Goal: Transaction & Acquisition: Purchase product/service

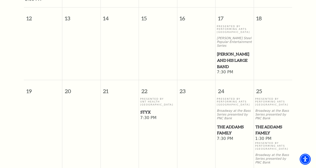
scroll to position [247, 0]
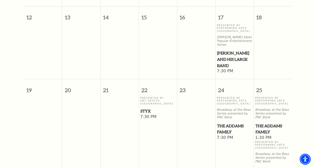
click at [147, 110] on span "Styx" at bounding box center [158, 111] width 35 height 6
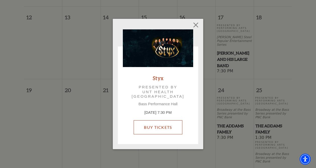
click at [159, 130] on link "Buy Tickets" at bounding box center [158, 127] width 49 height 14
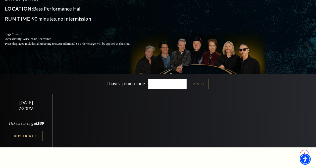
scroll to position [56, 0]
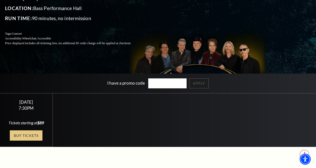
click at [29, 140] on link "Buy Tickets" at bounding box center [26, 136] width 33 height 10
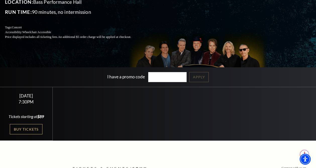
scroll to position [66, 0]
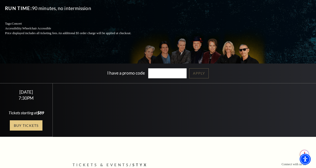
click at [20, 128] on link "Buy Tickets" at bounding box center [26, 125] width 33 height 10
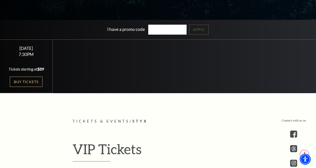
scroll to position [173, 0]
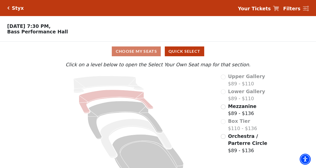
scroll to position [13, 0]
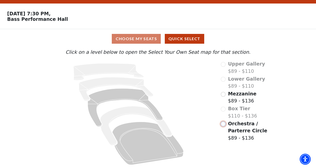
click at [224, 125] on input "Orchestra / Parterre Circle$89 - $136\a" at bounding box center [223, 124] width 5 height 5
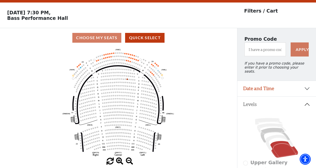
scroll to position [23, 0]
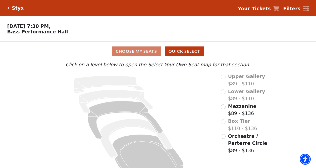
scroll to position [7, 0]
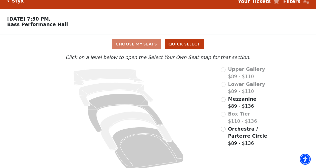
click at [223, 114] on div "Box Tier $110 - $136" at bounding box center [247, 117] width 52 height 14
click at [223, 113] on div "Box Tier $110 - $136" at bounding box center [247, 117] width 52 height 14
click at [223, 99] on input "Mezzanine$89 - $136\a" at bounding box center [223, 99] width 5 height 5
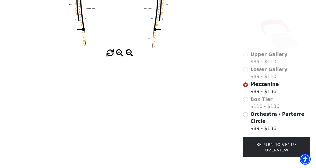
scroll to position [125, 0]
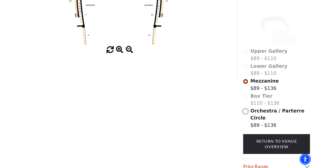
click at [246, 109] on input "Orchestra / Parterre Circle$89 - $136\a" at bounding box center [246, 111] width 5 height 5
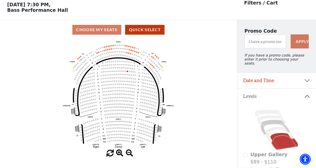
scroll to position [0, 0]
